Goal: Information Seeking & Learning: Learn about a topic

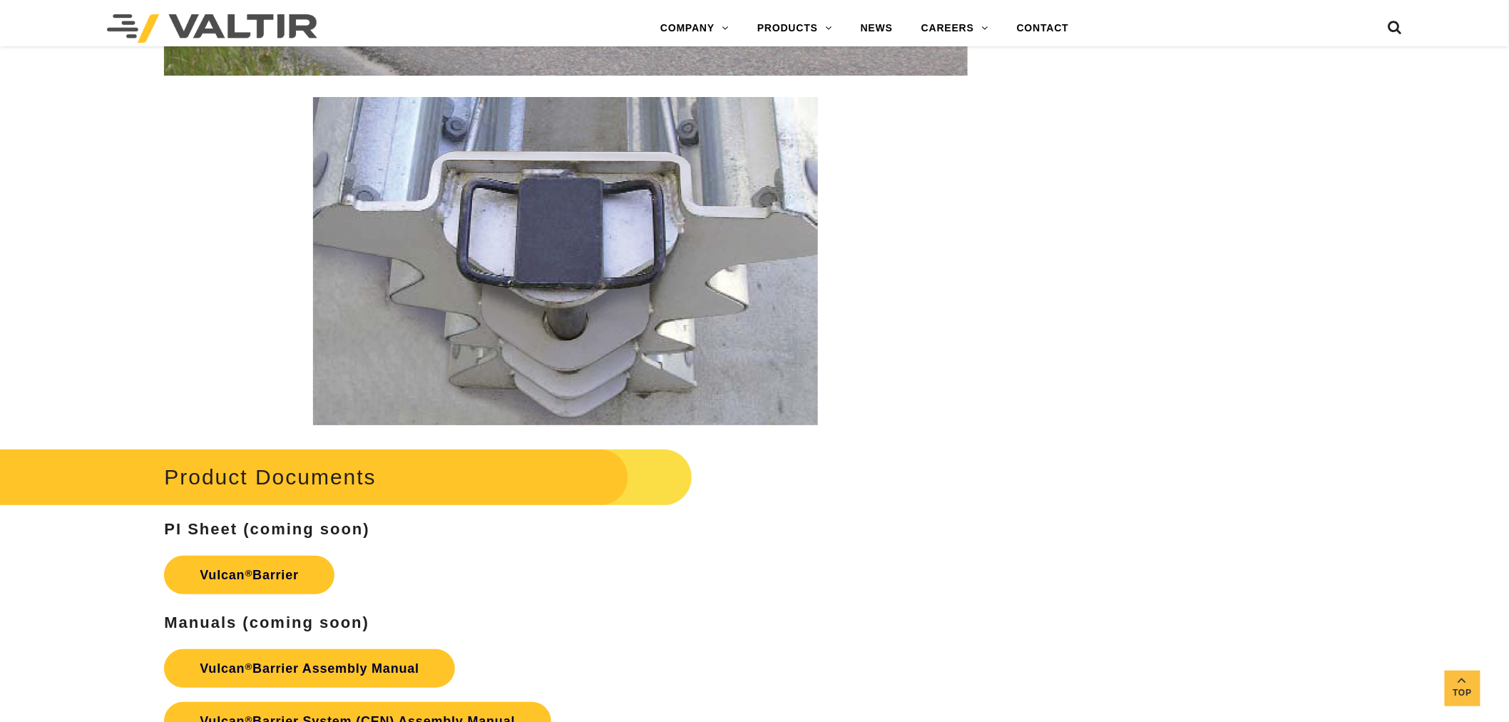
scroll to position [2377, 0]
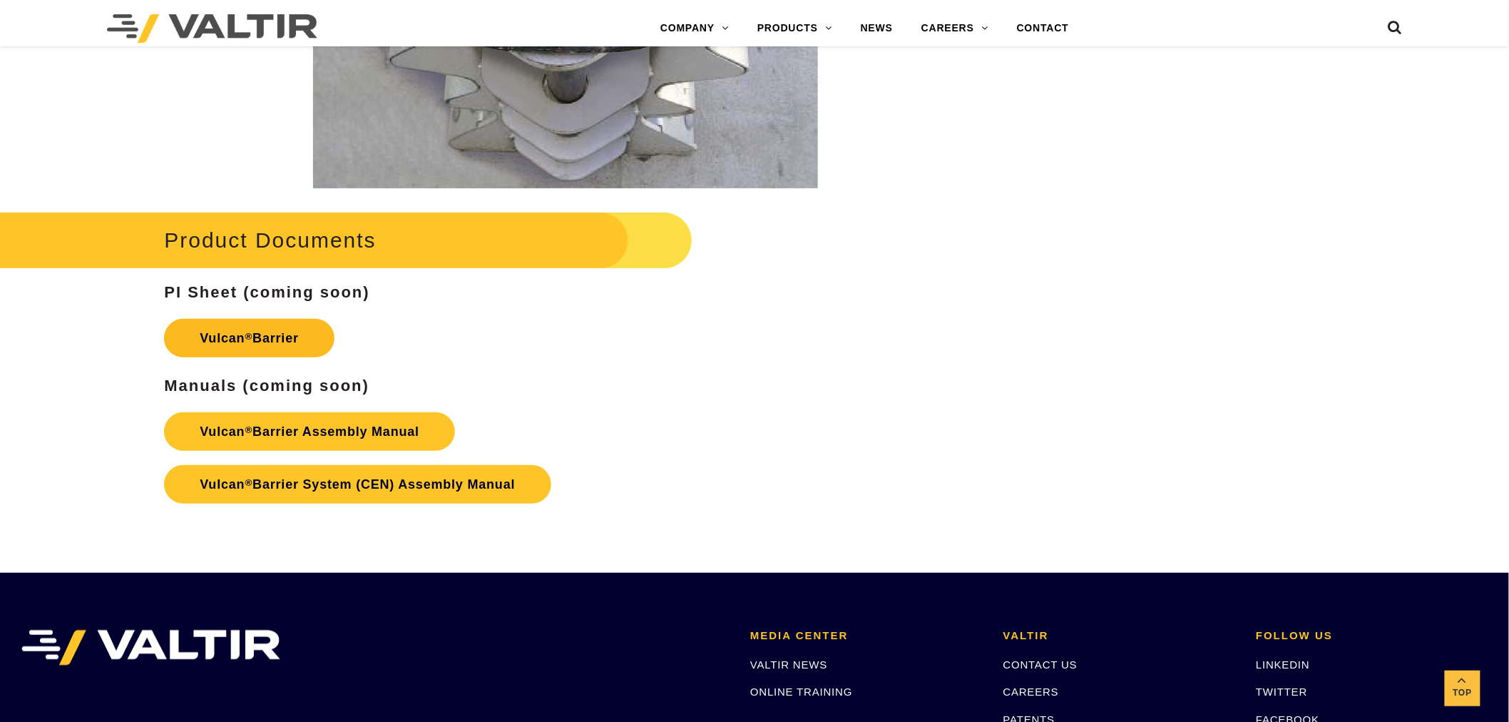
click at [270, 347] on link "Vulcan ® Barrier" at bounding box center [249, 338] width 170 height 39
